Goal: Information Seeking & Learning: Learn about a topic

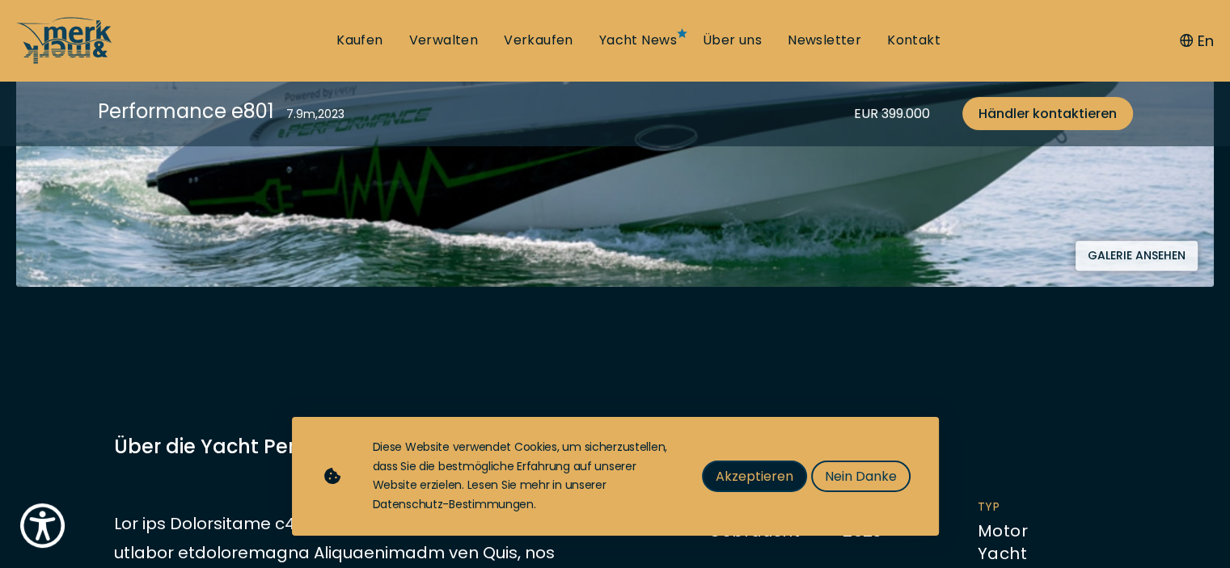
click at [767, 475] on span "Akzeptieren" at bounding box center [755, 477] width 78 height 20
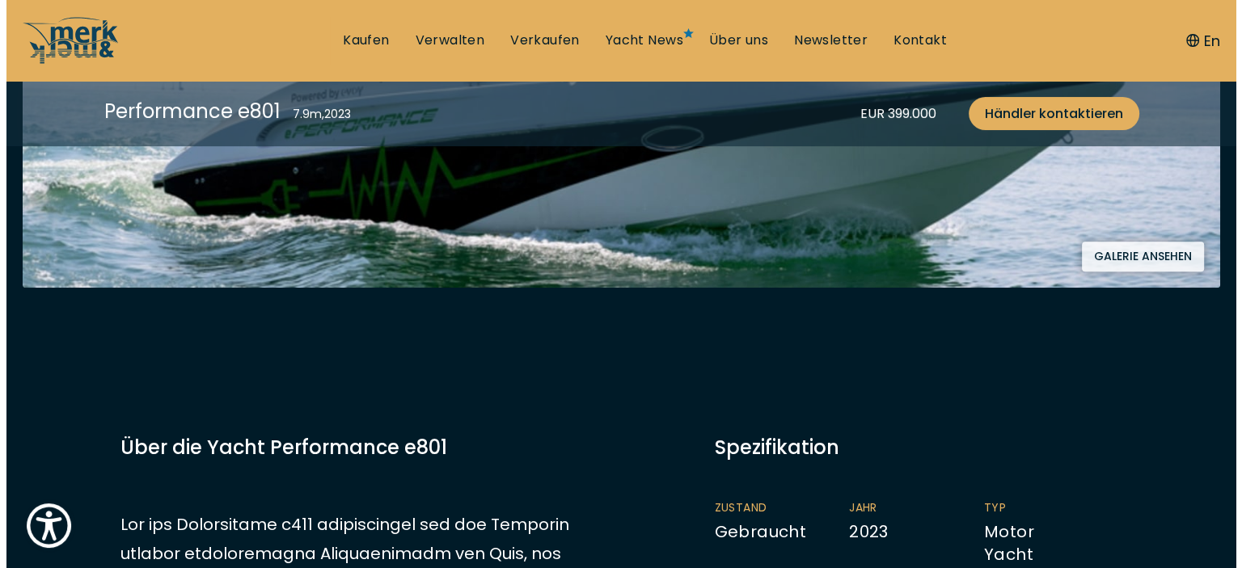
scroll to position [566, 0]
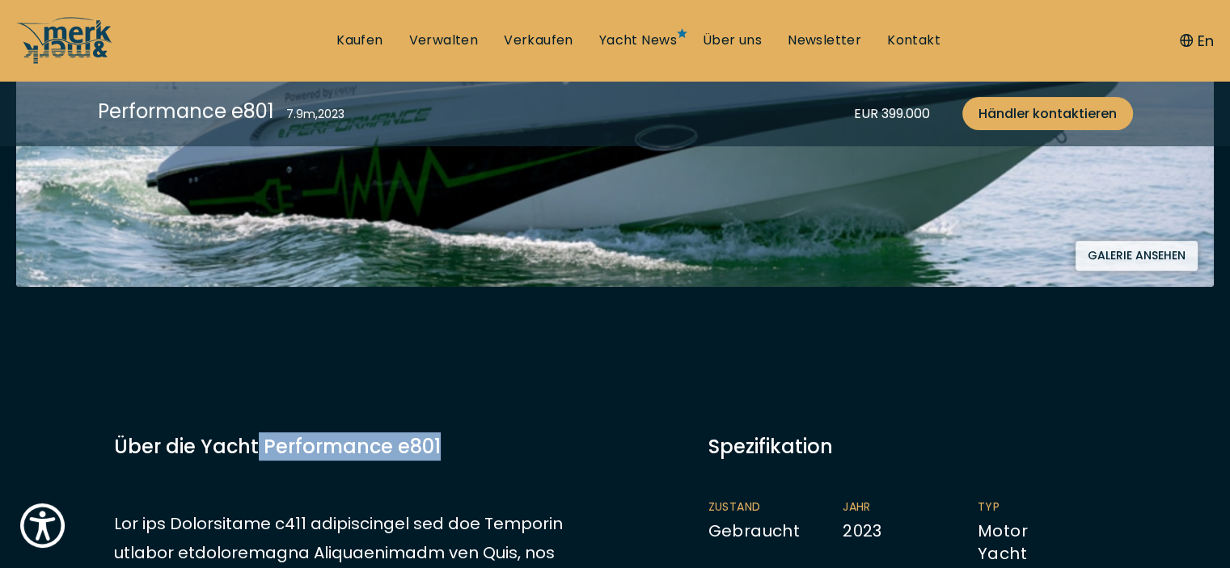
drag, startPoint x: 258, startPoint y: 445, endPoint x: 444, endPoint y: 449, distance: 186.0
click at [443, 449] on h3 "Über die Yacht Performance e801" at bounding box center [354, 447] width 481 height 28
copy h3 "Performance e801"
click at [1124, 256] on button "Galerie ansehen" at bounding box center [1136, 256] width 122 height 30
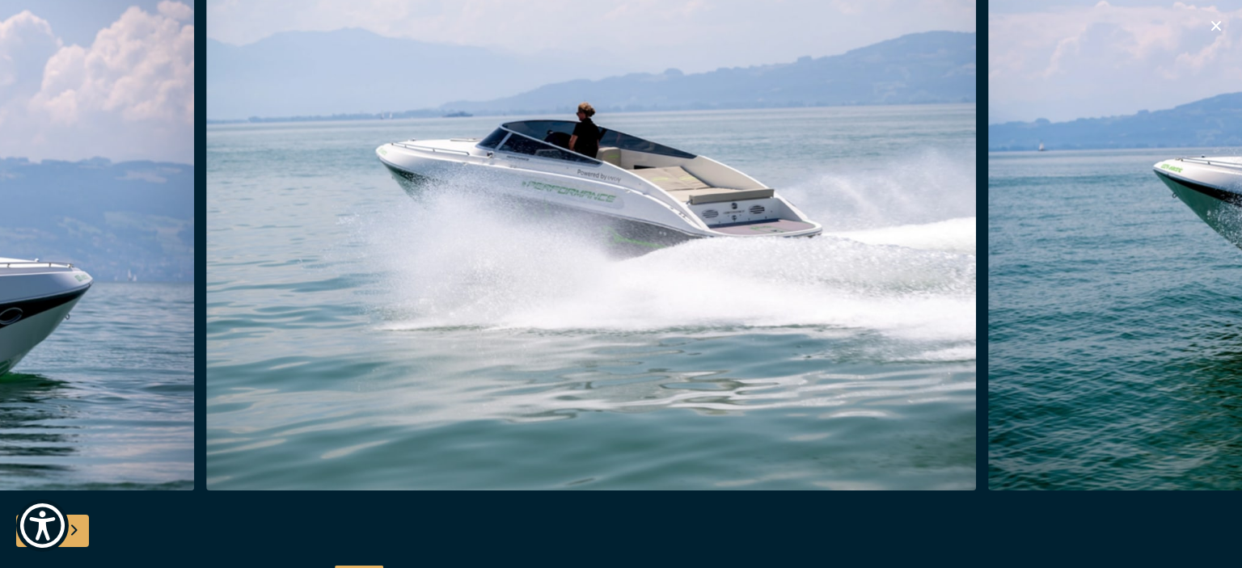
click at [393, 291] on img "button" at bounding box center [591, 232] width 771 height 518
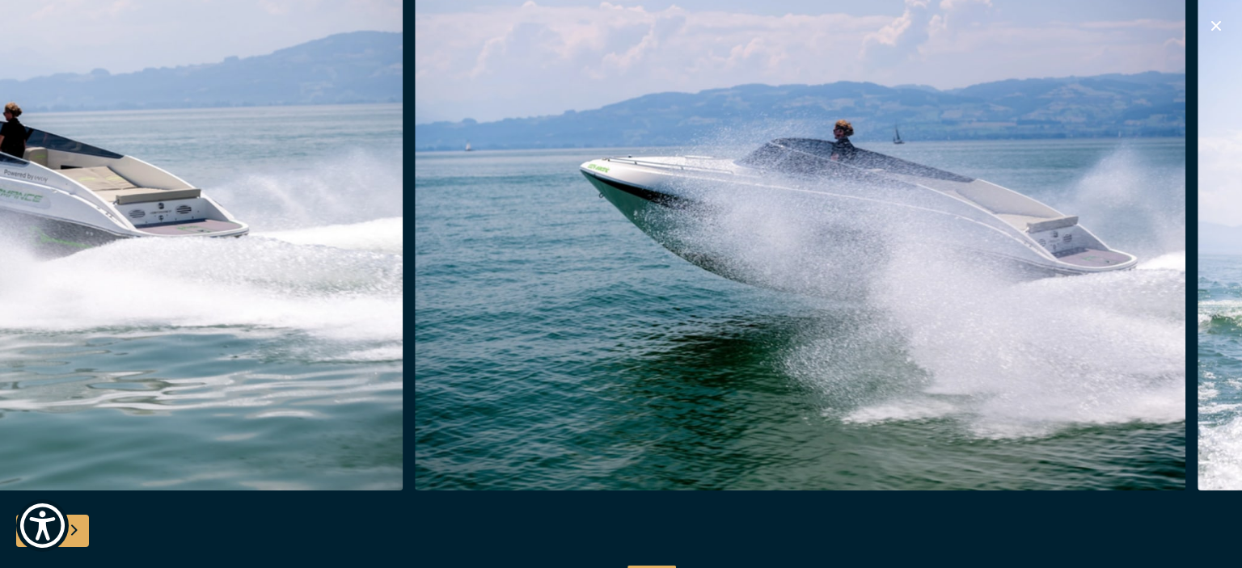
click at [606, 264] on img "button" at bounding box center [800, 232] width 771 height 518
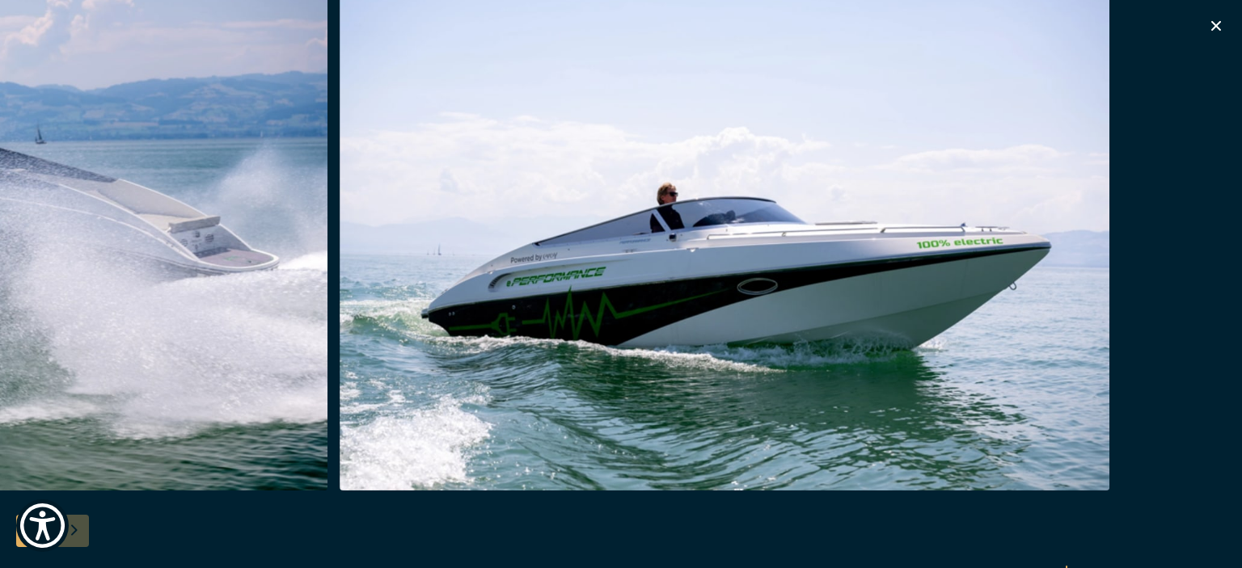
click at [566, 285] on img "button" at bounding box center [725, 232] width 771 height 518
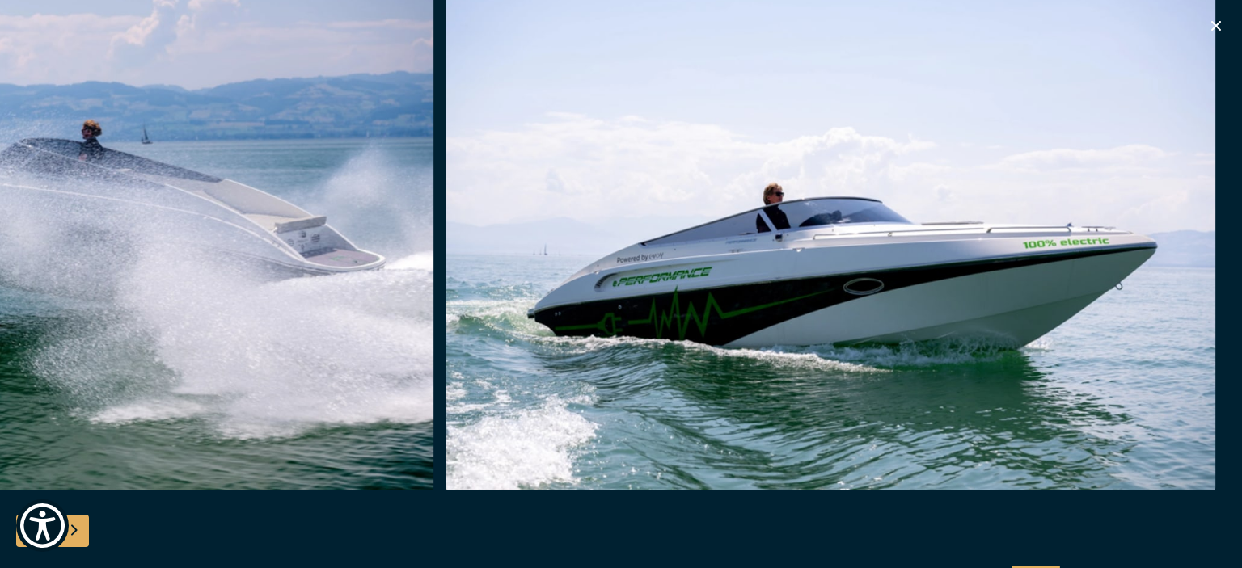
click at [805, 301] on img "button" at bounding box center [831, 232] width 771 height 518
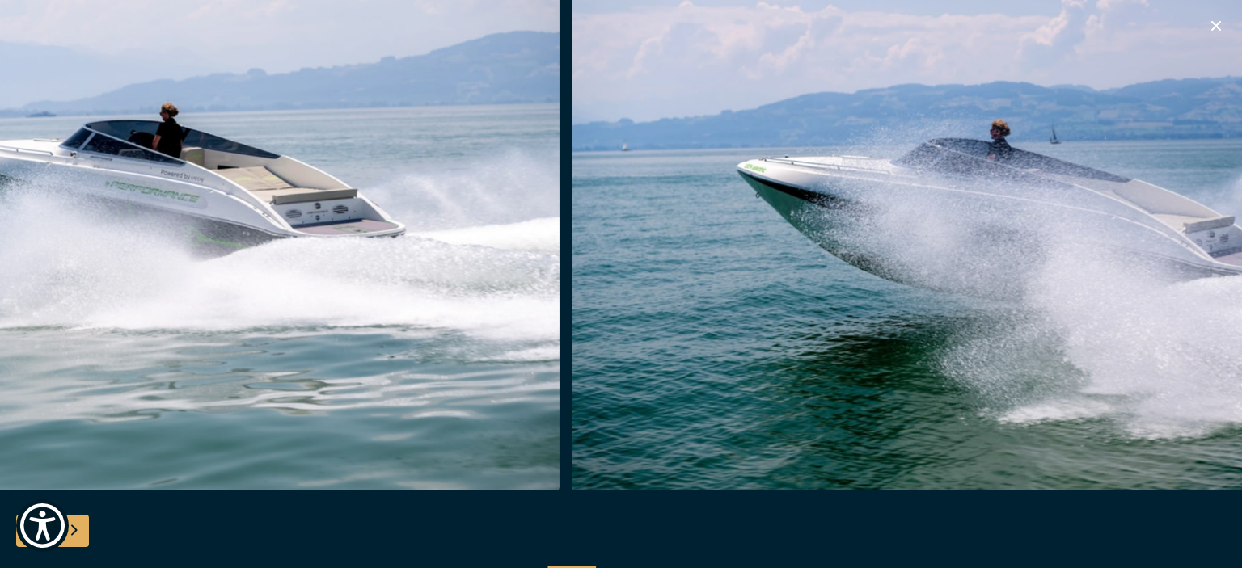
click at [506, 337] on img "button" at bounding box center [175, 232] width 771 height 518
